Goal: Task Accomplishment & Management: Use online tool/utility

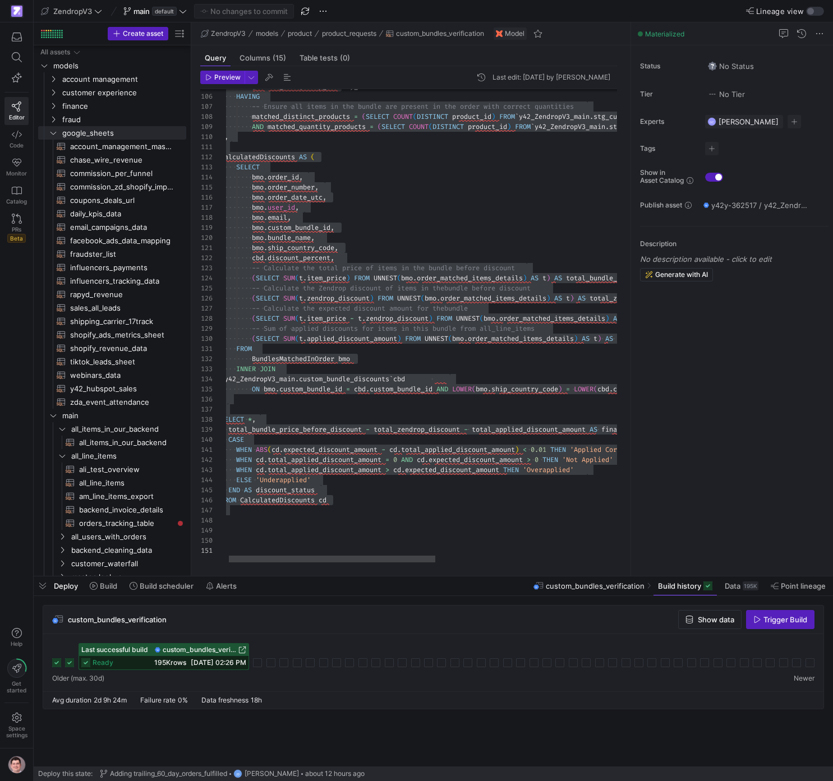
scroll to position [50, 113]
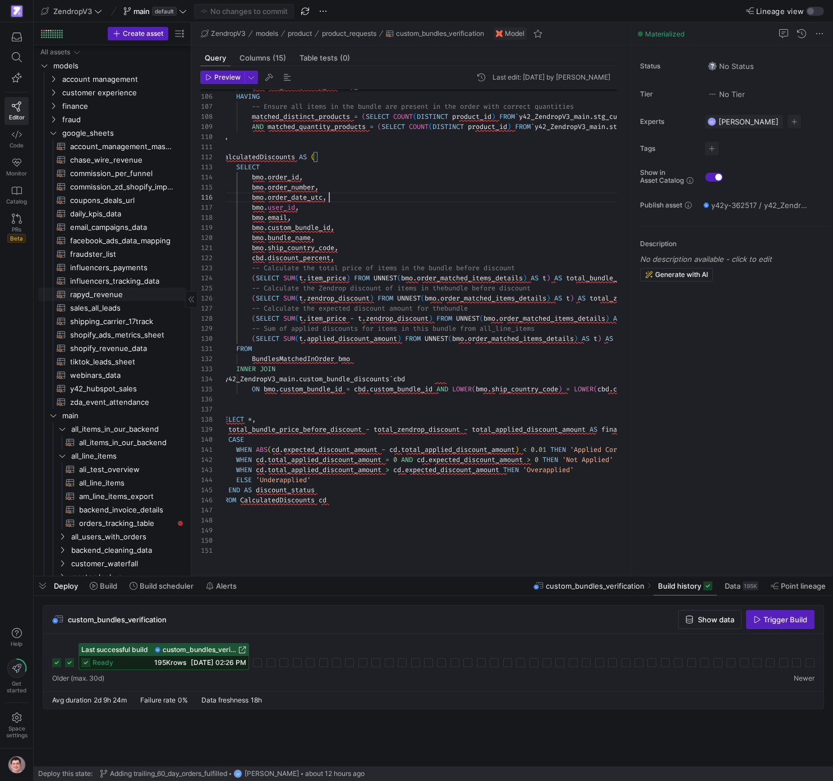
scroll to position [0, 0]
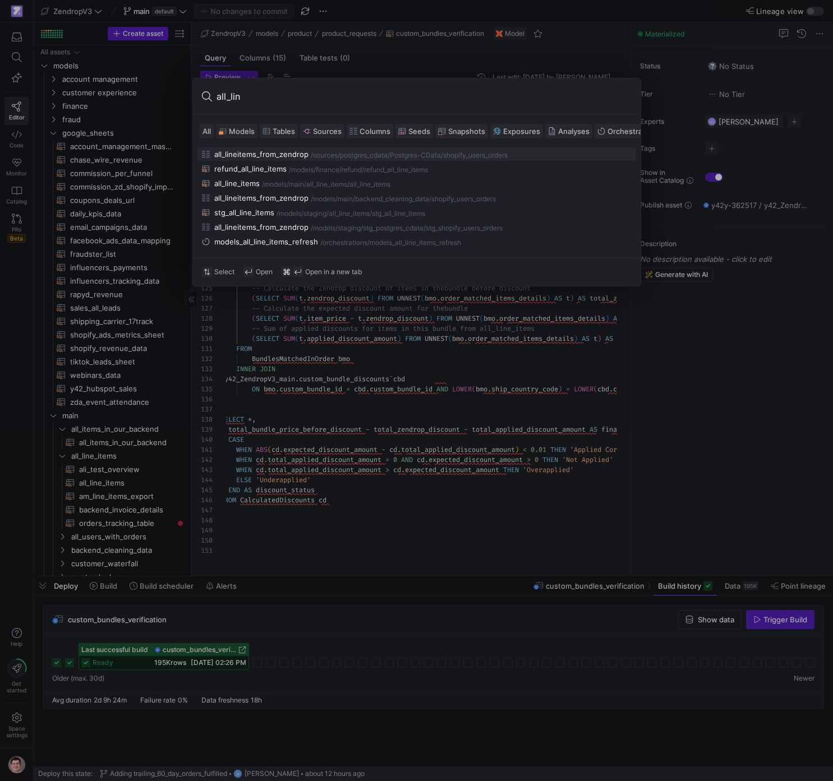
type input "all_line"
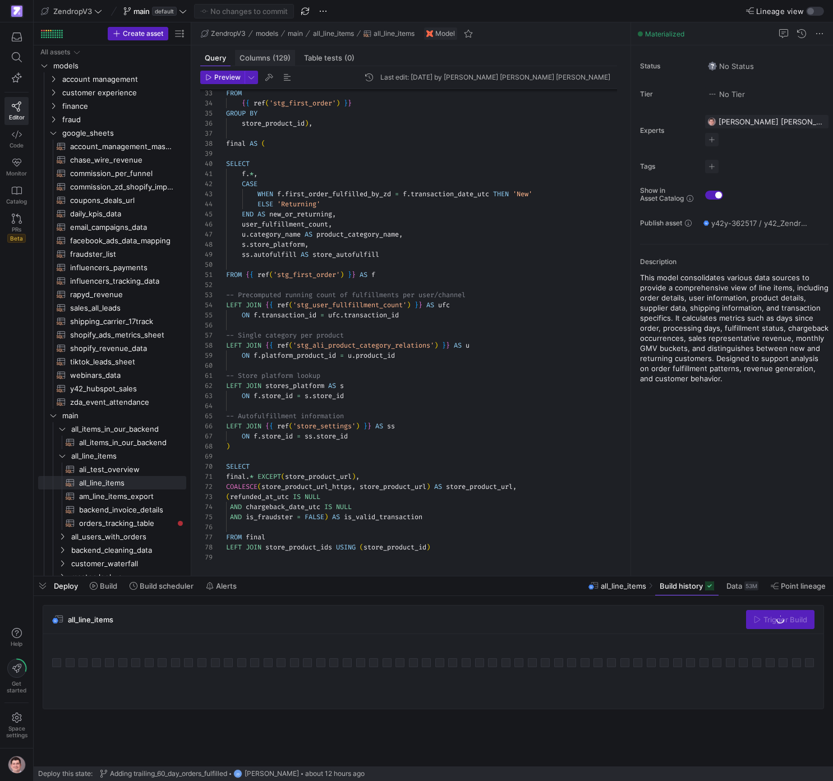
click at [278, 61] on span "(129)" at bounding box center [282, 57] width 18 height 7
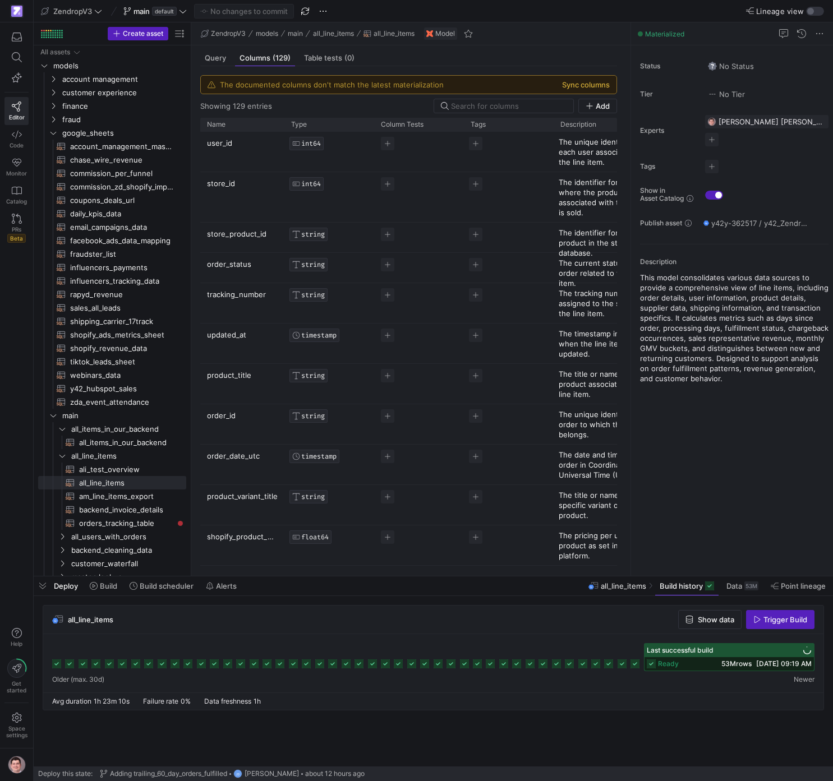
click at [596, 86] on button "Sync columns" at bounding box center [586, 84] width 48 height 9
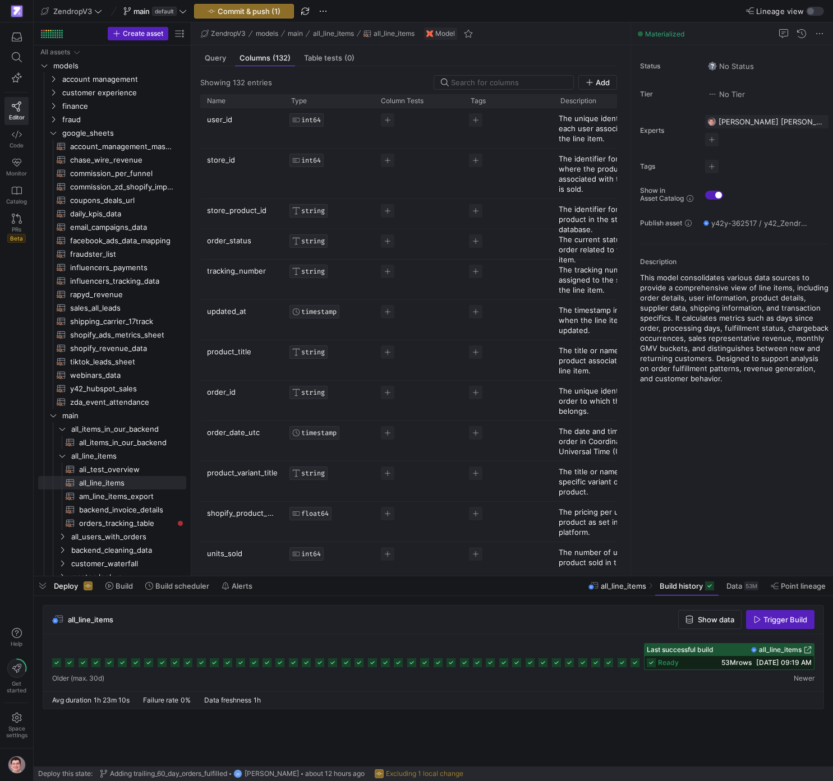
scroll to position [0, 1]
click at [786, 650] on span "all_line_items" at bounding box center [780, 650] width 43 height 8
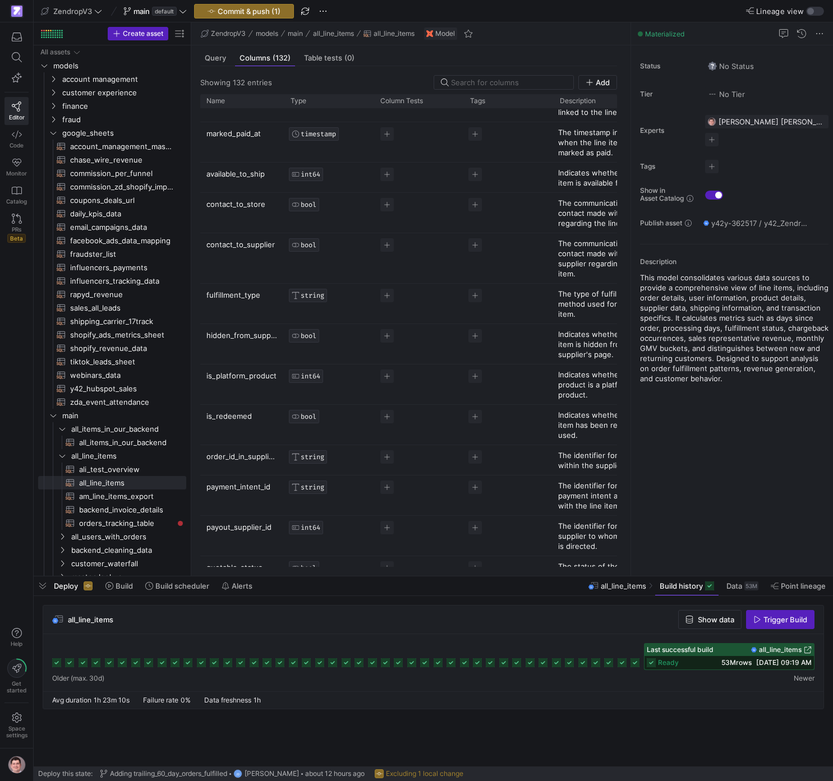
scroll to position [0, 0]
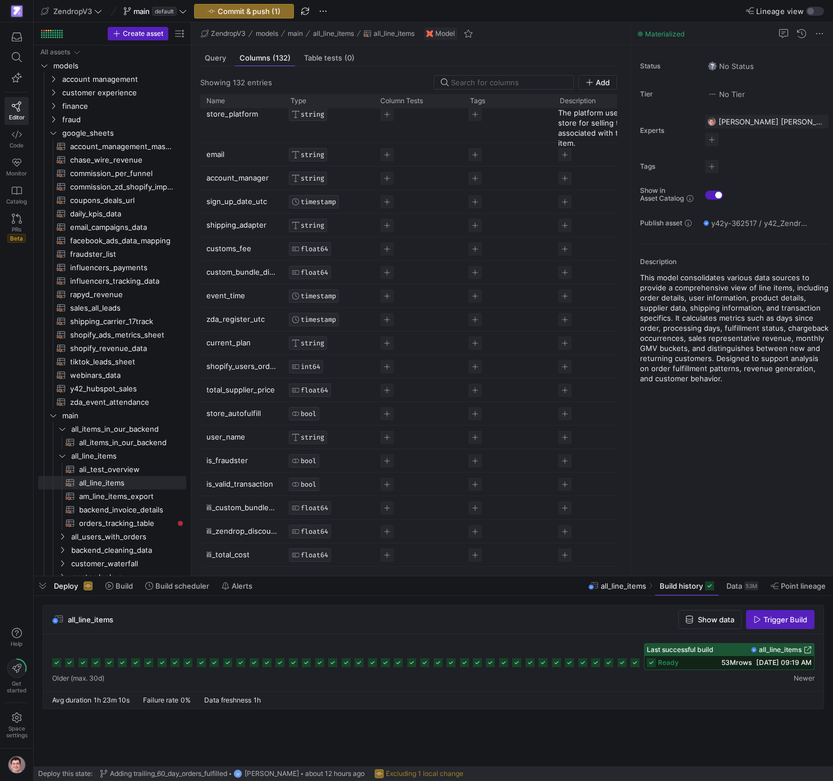
click at [235, 481] on p "is_valid_transaction" at bounding box center [241, 484] width 71 height 22
click at [236, 482] on input "is_valid_transaction" at bounding box center [235, 483] width 59 height 21
click at [235, 558] on div at bounding box center [432, 562] width 465 height 9
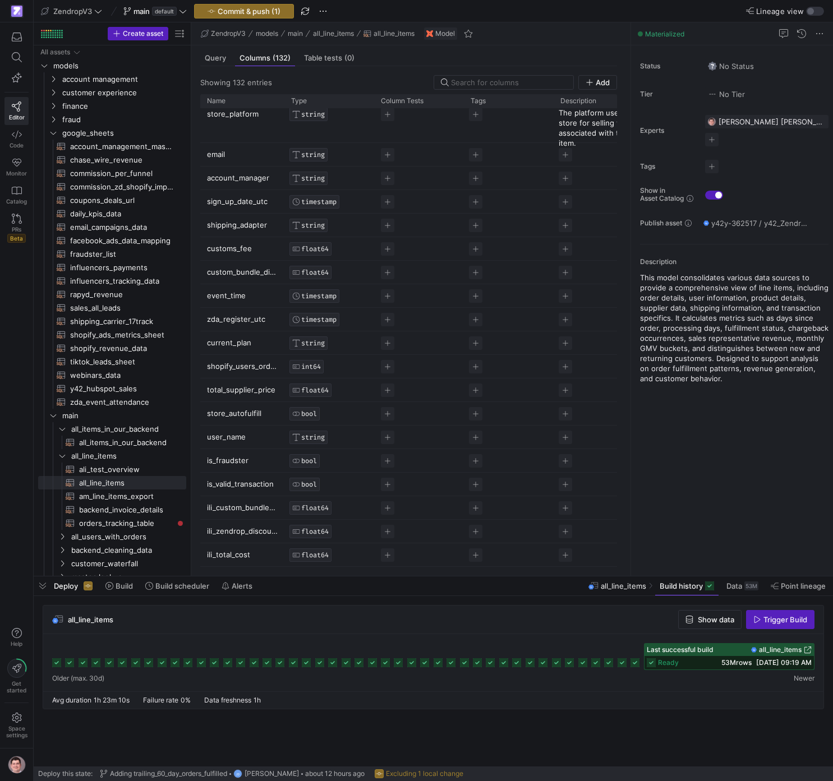
click at [236, 553] on p "ili_total_cost" at bounding box center [242, 555] width 71 height 22
click at [236, 553] on input "ili_total_cost" at bounding box center [236, 554] width 59 height 21
click at [235, 553] on input "ili_total_cost" at bounding box center [236, 554] width 59 height 21
click at [257, 532] on p "ili_zendrop_discount" at bounding box center [242, 531] width 71 height 22
click at [257, 532] on input "ili_zendrop_discount" at bounding box center [236, 530] width 59 height 21
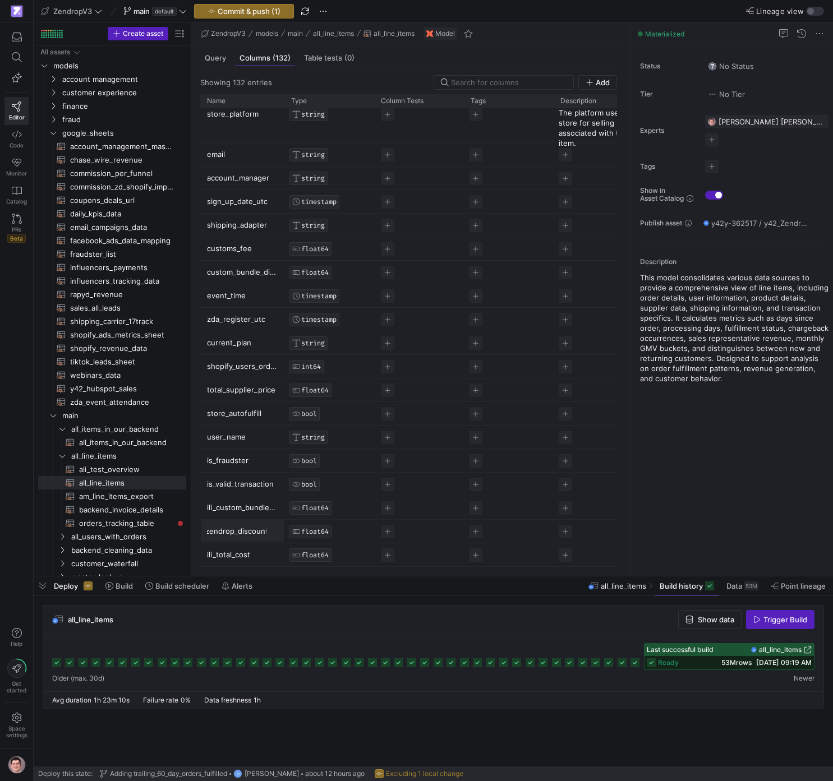
click at [257, 532] on input "ili_zendrop_discount" at bounding box center [236, 530] width 59 height 21
click at [240, 507] on p "ili_custom_bundle_discount" at bounding box center [242, 508] width 71 height 22
click at [240, 507] on input "ili_custom_bundle_discount" at bounding box center [236, 507] width 59 height 21
